Goal: Transaction & Acquisition: Purchase product/service

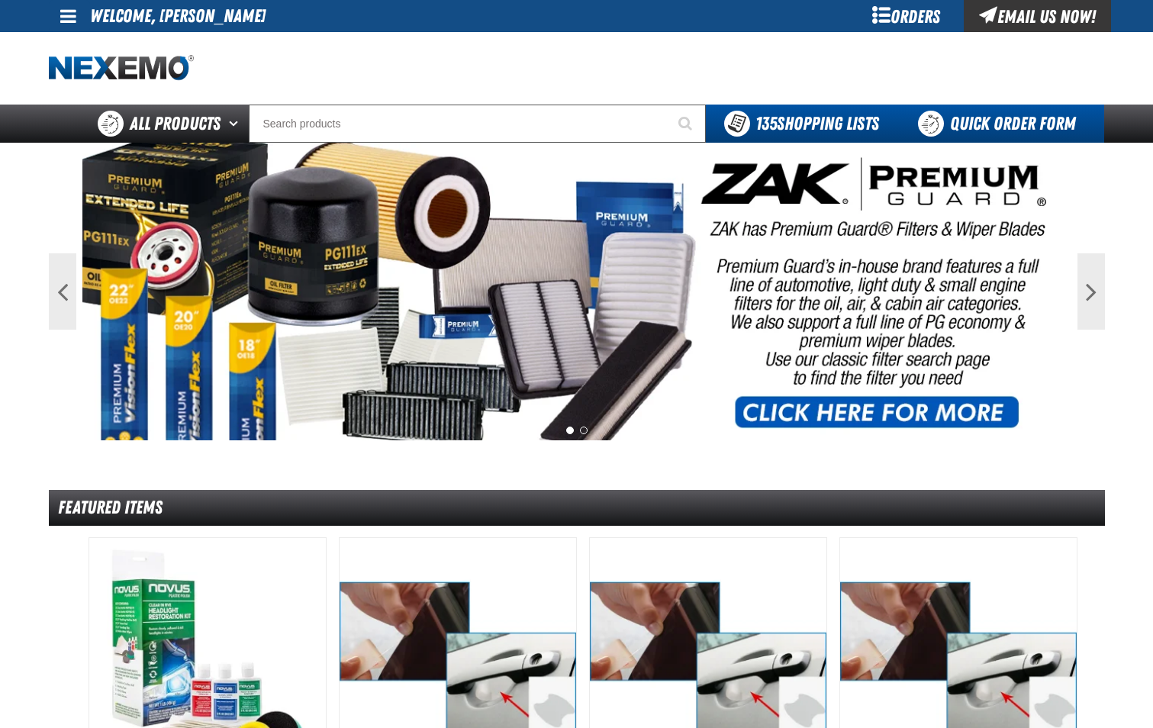
click at [1007, 126] on link "Quick Order Form" at bounding box center [1001, 124] width 207 height 38
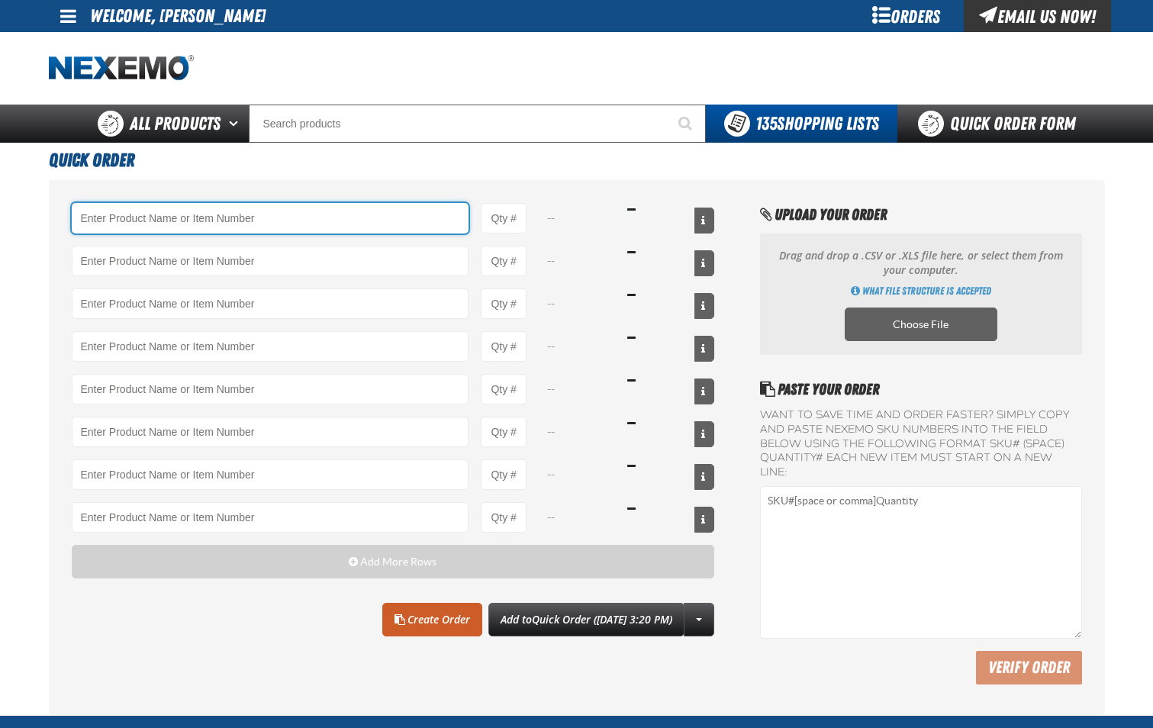
click at [257, 211] on input "Product" at bounding box center [271, 218] width 398 height 31
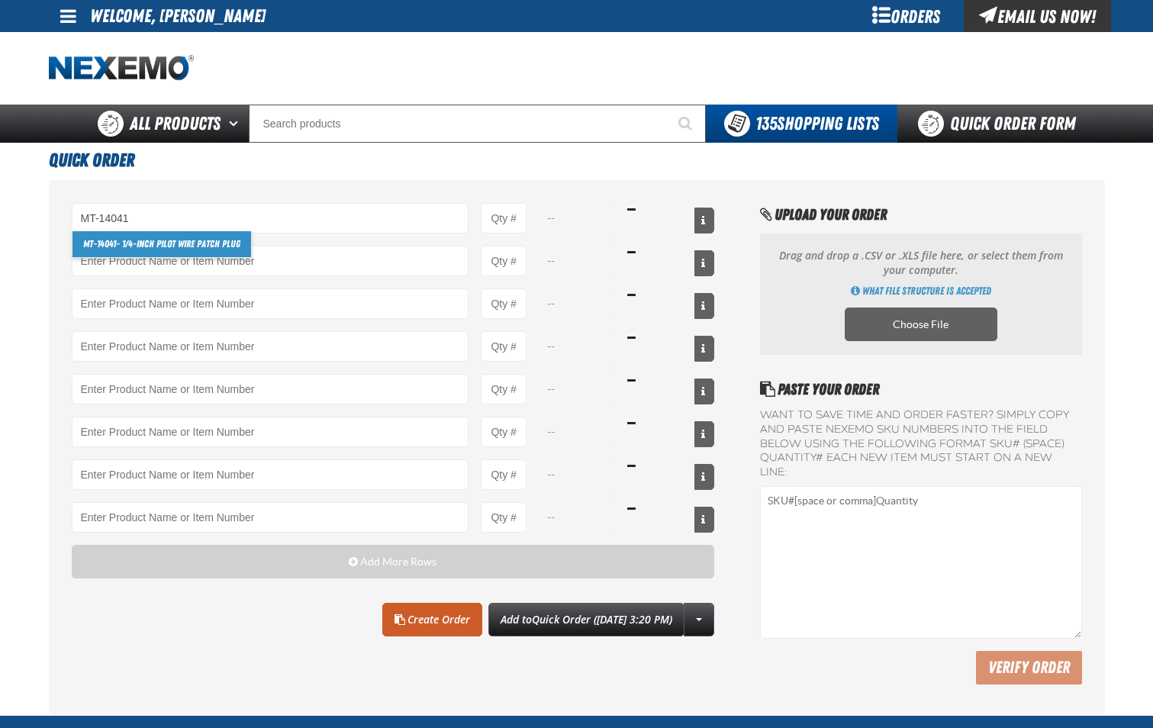
click at [233, 244] on link "MT-14041 - 1/4-inch Pilot Wire Patch Plug" at bounding box center [162, 244] width 179 height 26
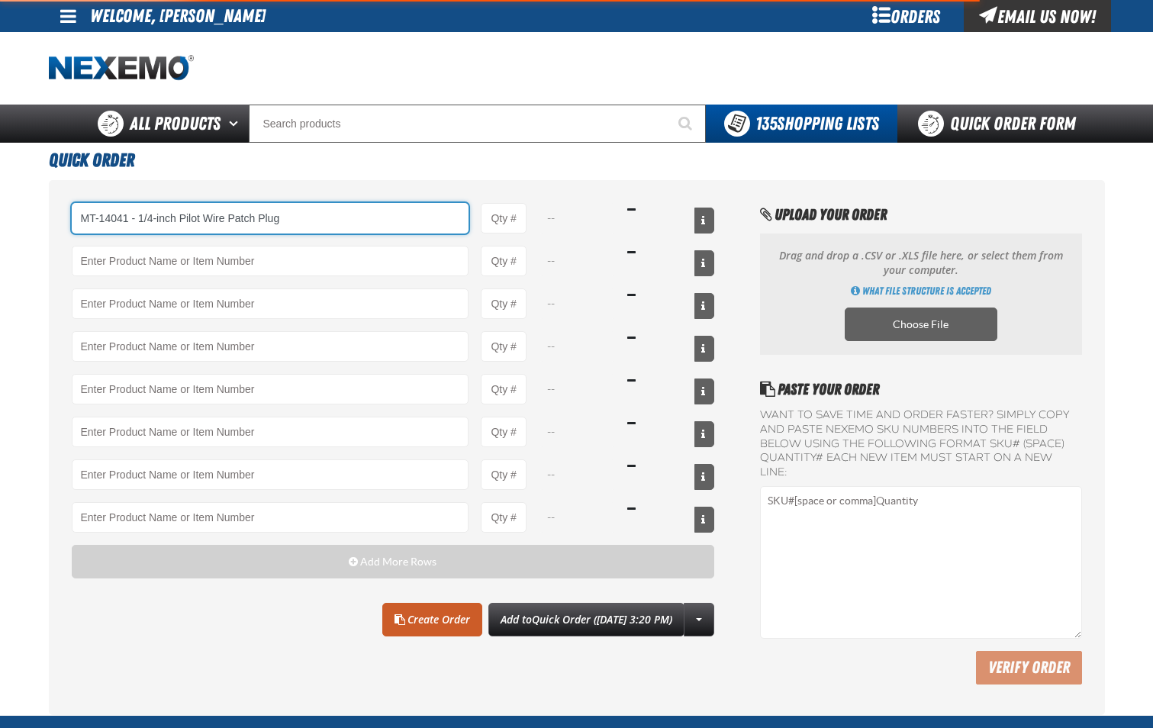
type input "MT-14041 - 1/4-inch Pilot Wire Patch Plug"
type input "1"
select select "box"
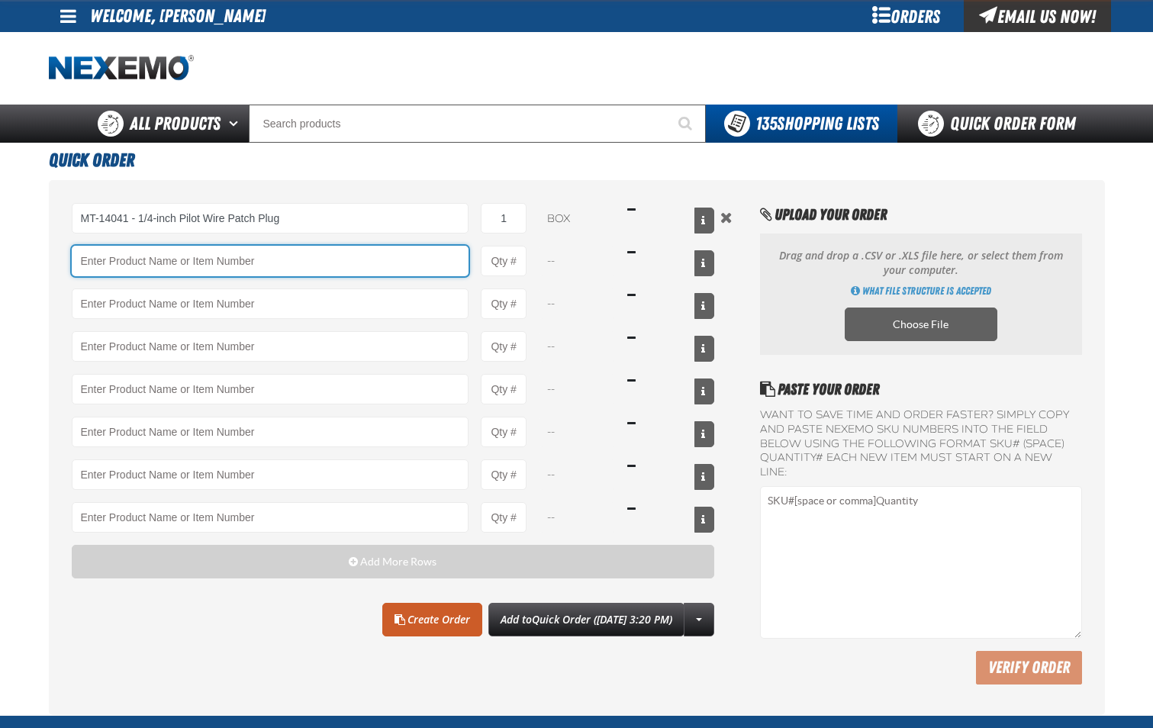
click at [227, 261] on input "Product" at bounding box center [271, 261] width 398 height 31
type input "MT-14041 - 1/4-inch Pilot Wire Patch Plug"
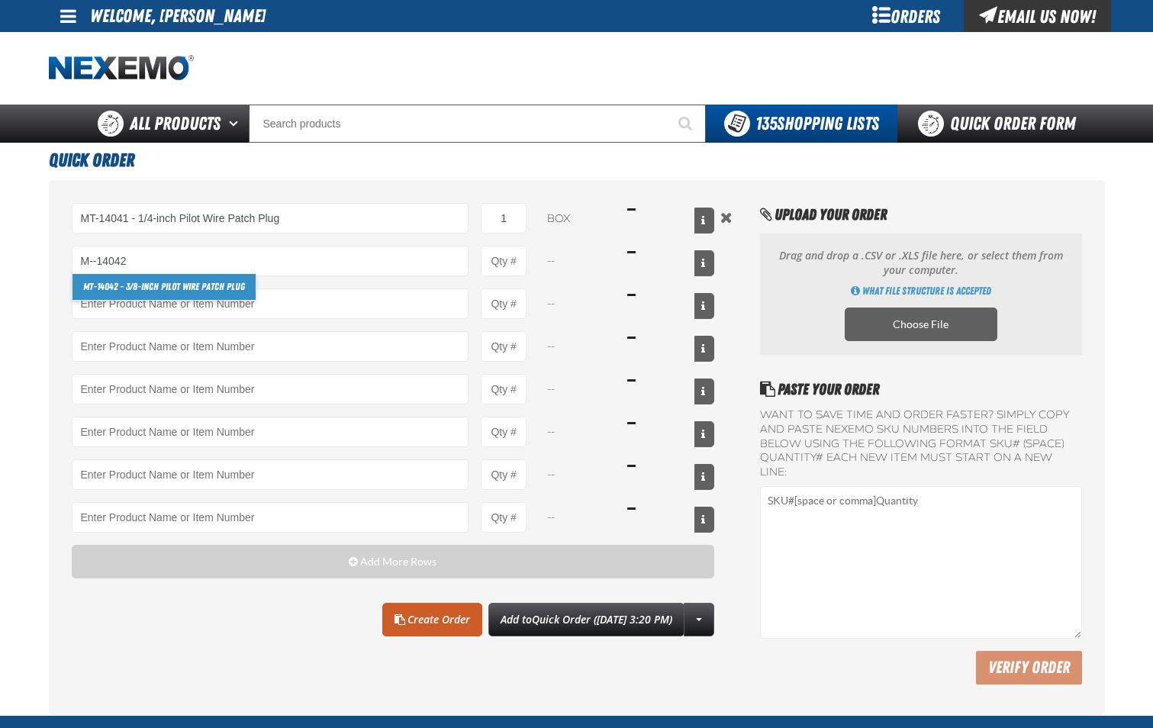
click at [221, 292] on link "MT-14042 - 3/8-inch Pilot Wire Patch Plug" at bounding box center [164, 287] width 183 height 26
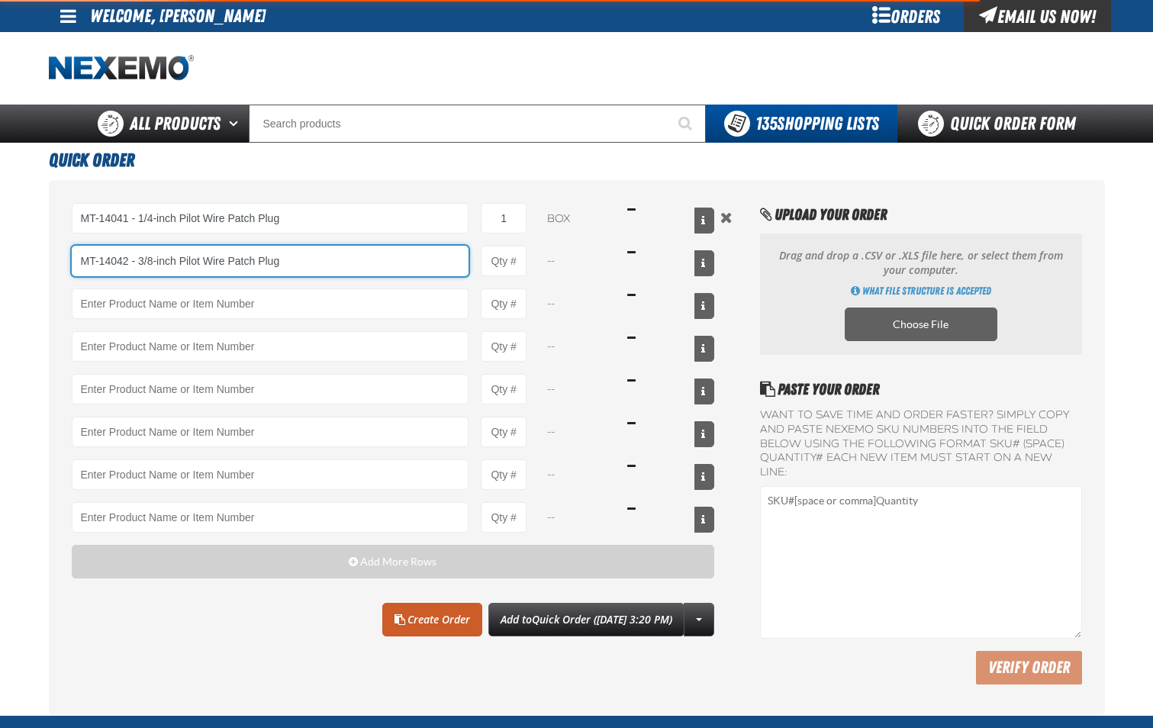
type input "MT-14042 - 3/8-inch Pilot Wire Patch Plug"
type input "1"
select select "box"
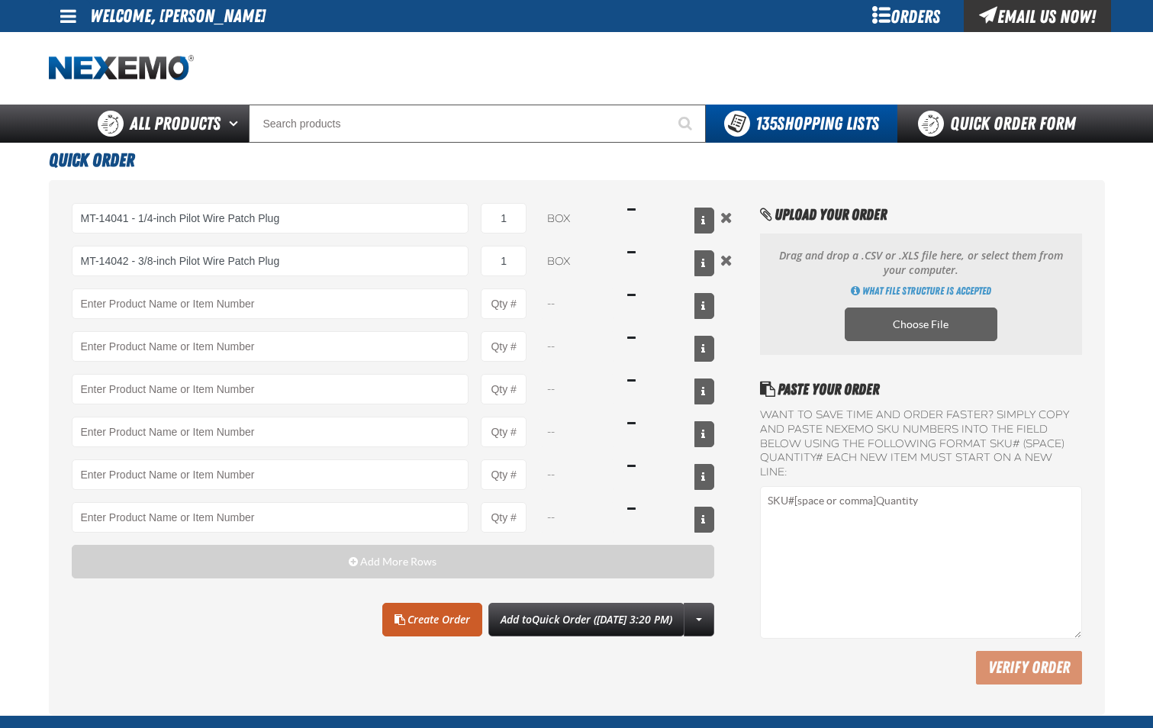
click at [687, 661] on div "MT-14041 - 1/4-inch Pilot Wire Patch Plug MT-14041 - 1/4-inch Pilot Wire Patch …" at bounding box center [394, 444] width 644 height 482
type input "MT-14042 - 3/8-inch Pilot Wire Patch Plug"
click at [412, 622] on link "Create Order" at bounding box center [432, 620] width 100 height 34
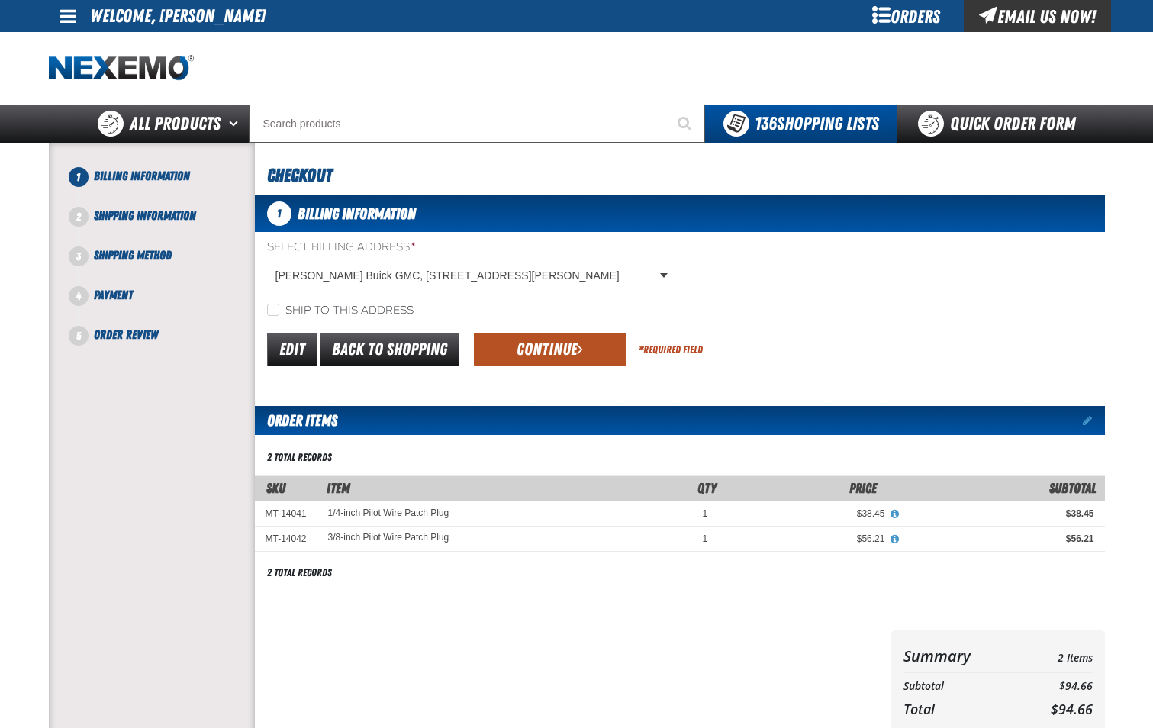
click at [567, 346] on button "Continue" at bounding box center [550, 350] width 153 height 34
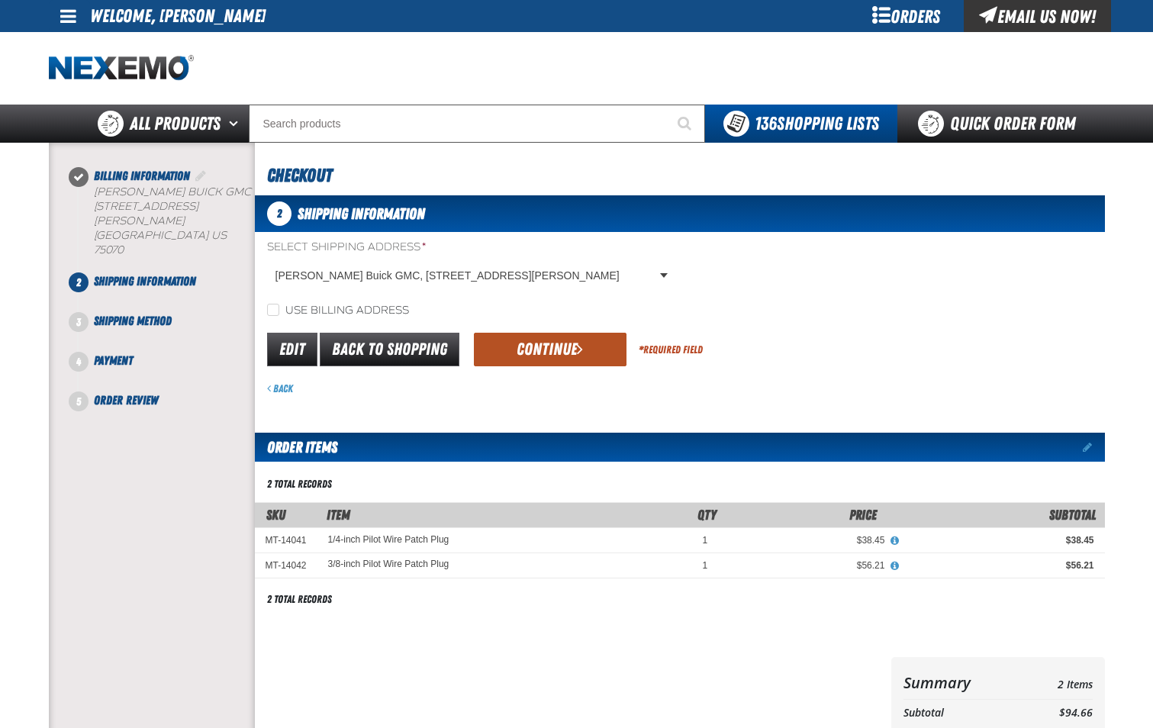
click at [566, 347] on button "Continue" at bounding box center [550, 350] width 153 height 34
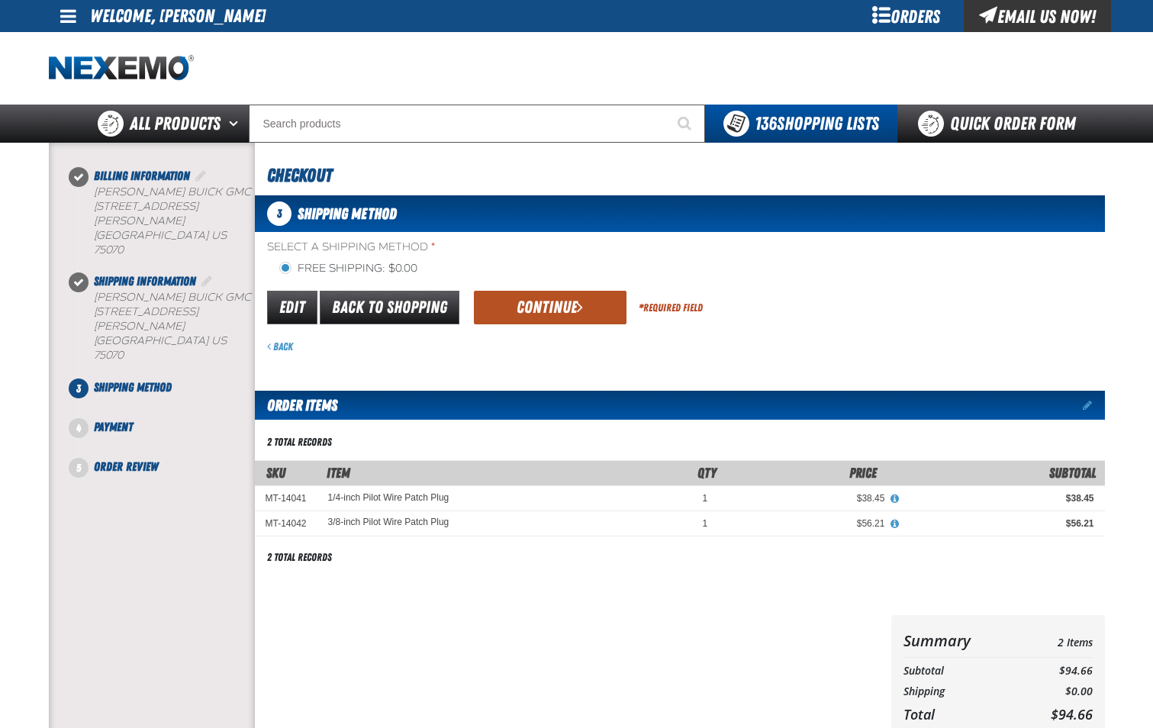
click at [572, 320] on button "Continue" at bounding box center [550, 308] width 153 height 34
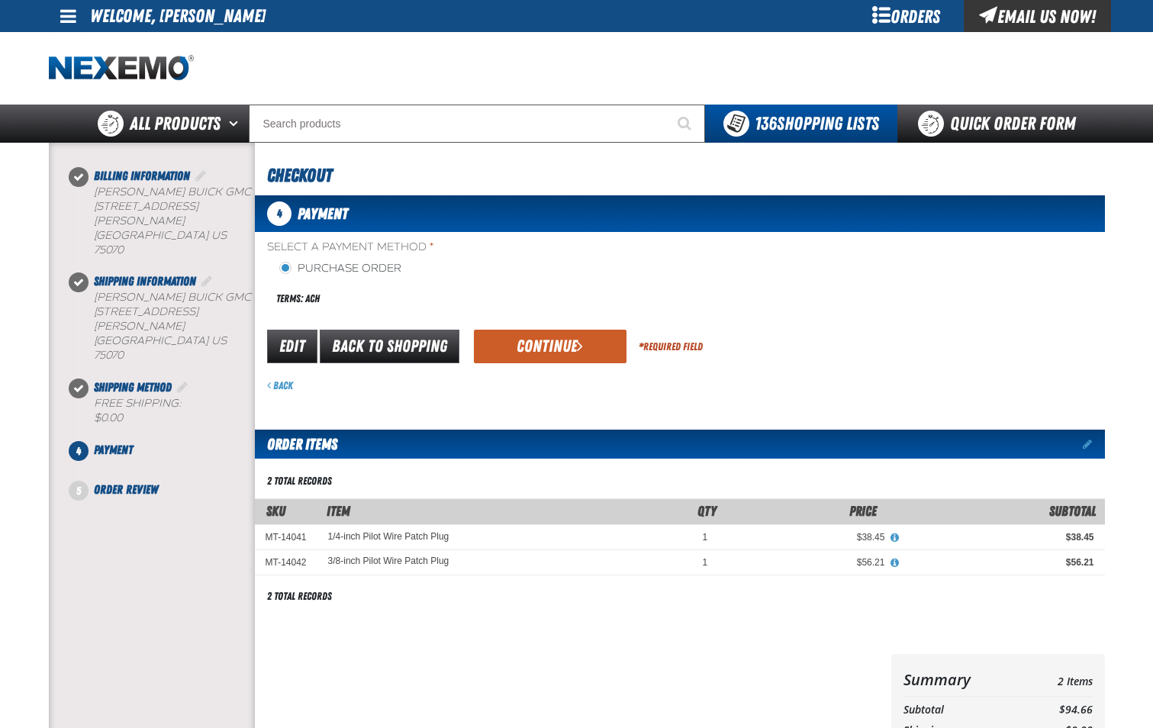
click at [561, 351] on button "Continue" at bounding box center [550, 347] width 153 height 34
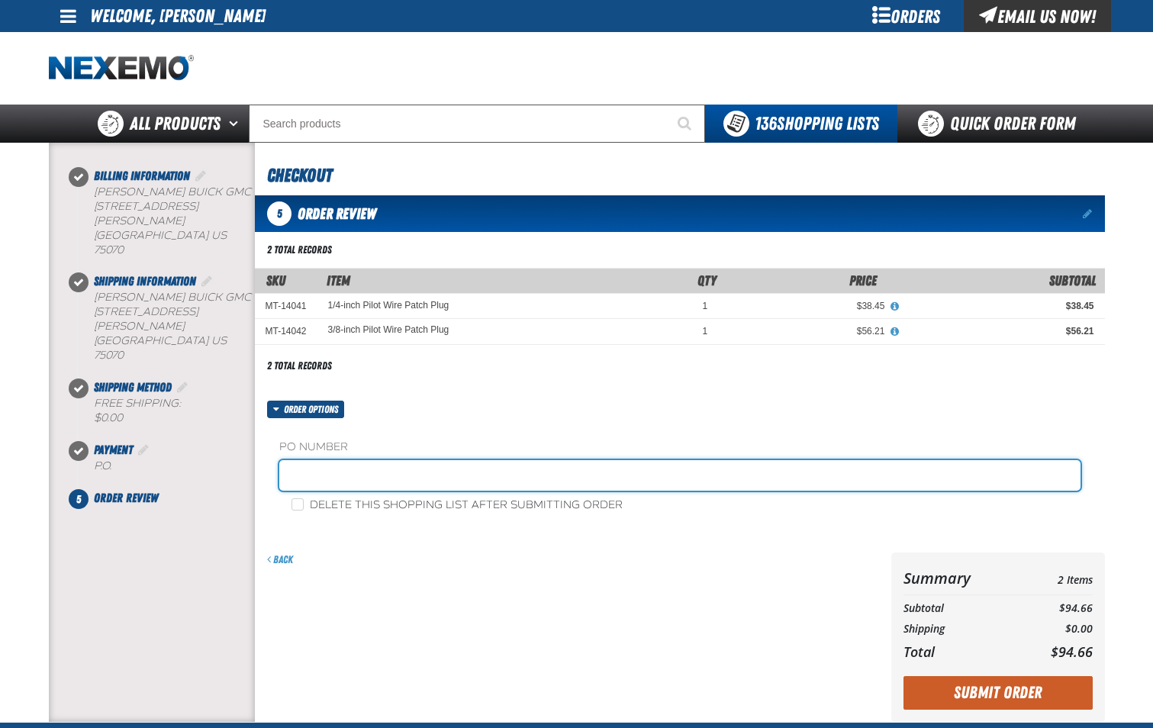
click at [454, 485] on input "text" at bounding box center [680, 475] width 802 height 31
type input "SHOP-JL"
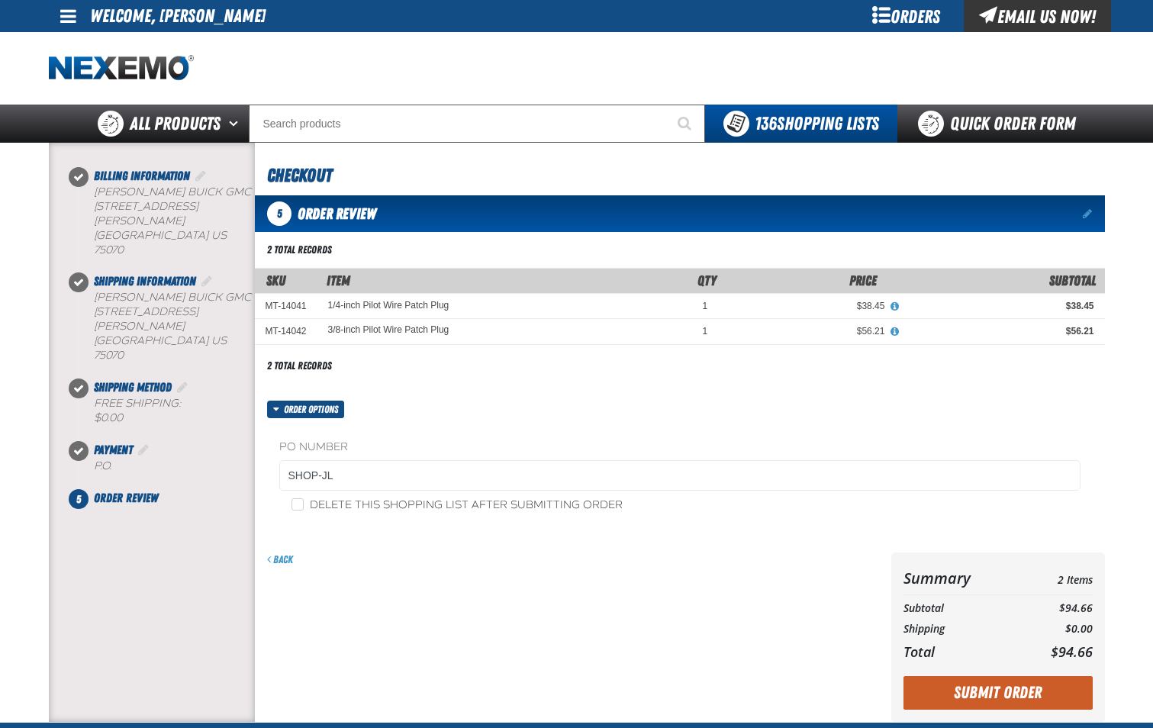
click at [305, 511] on label "Delete this shopping list after submitting order" at bounding box center [457, 505] width 331 height 15
click at [304, 511] on input "Delete this shopping list after submitting order" at bounding box center [298, 504] width 12 height 12
checkbox input "true"
click at [1027, 689] on button "Submit Order" at bounding box center [998, 693] width 189 height 34
